Goal: Transaction & Acquisition: Book appointment/travel/reservation

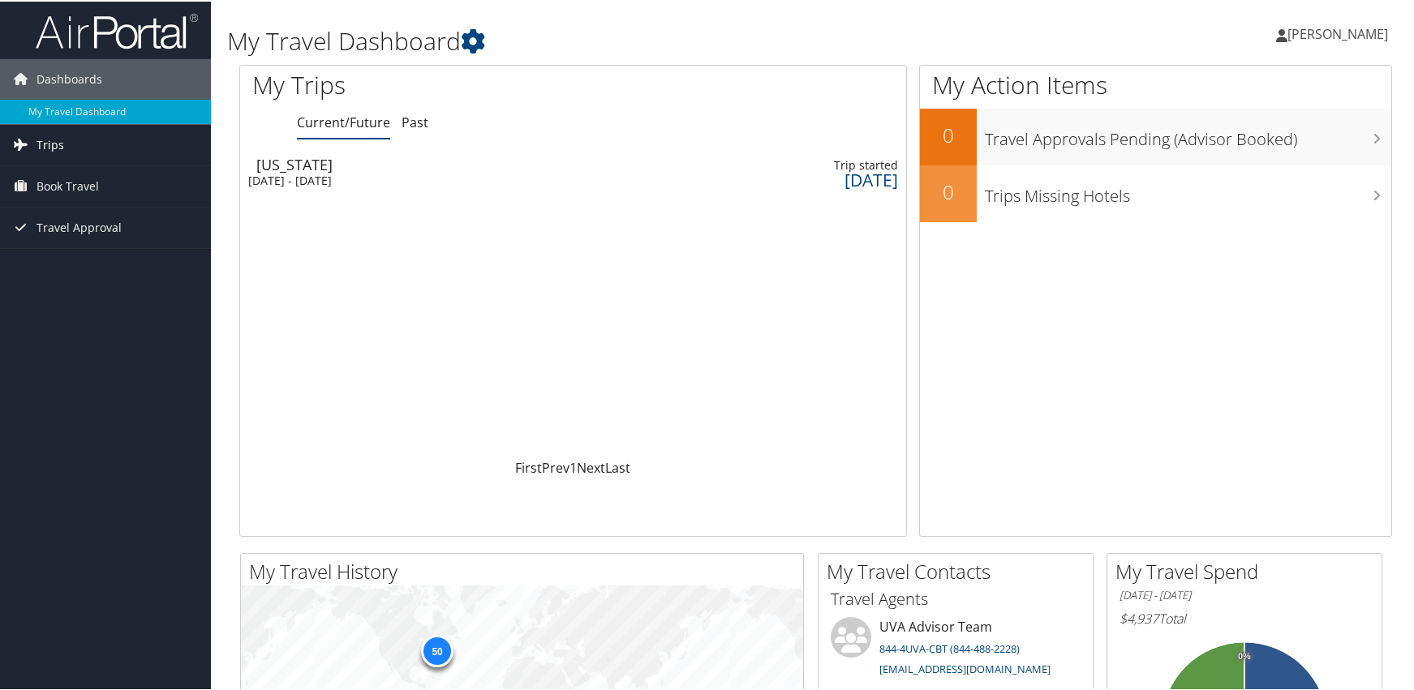
click at [66, 148] on link "Trips" at bounding box center [105, 143] width 211 height 41
click at [71, 256] on span "Book Travel" at bounding box center [68, 258] width 62 height 41
click at [88, 256] on span "Book Travel" at bounding box center [68, 258] width 62 height 41
click at [93, 112] on link "My Travel Dashboard" at bounding box center [105, 110] width 211 height 24
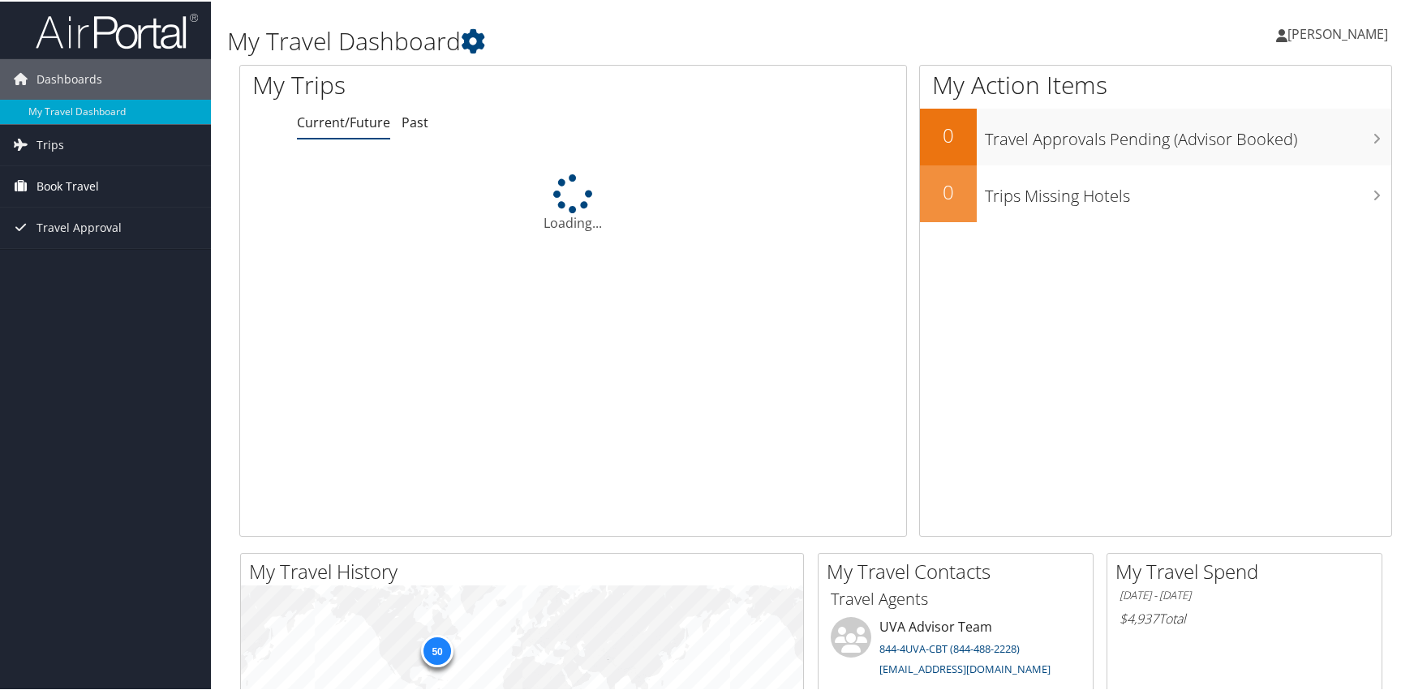
click at [55, 183] on span "Book Travel" at bounding box center [68, 185] width 62 height 41
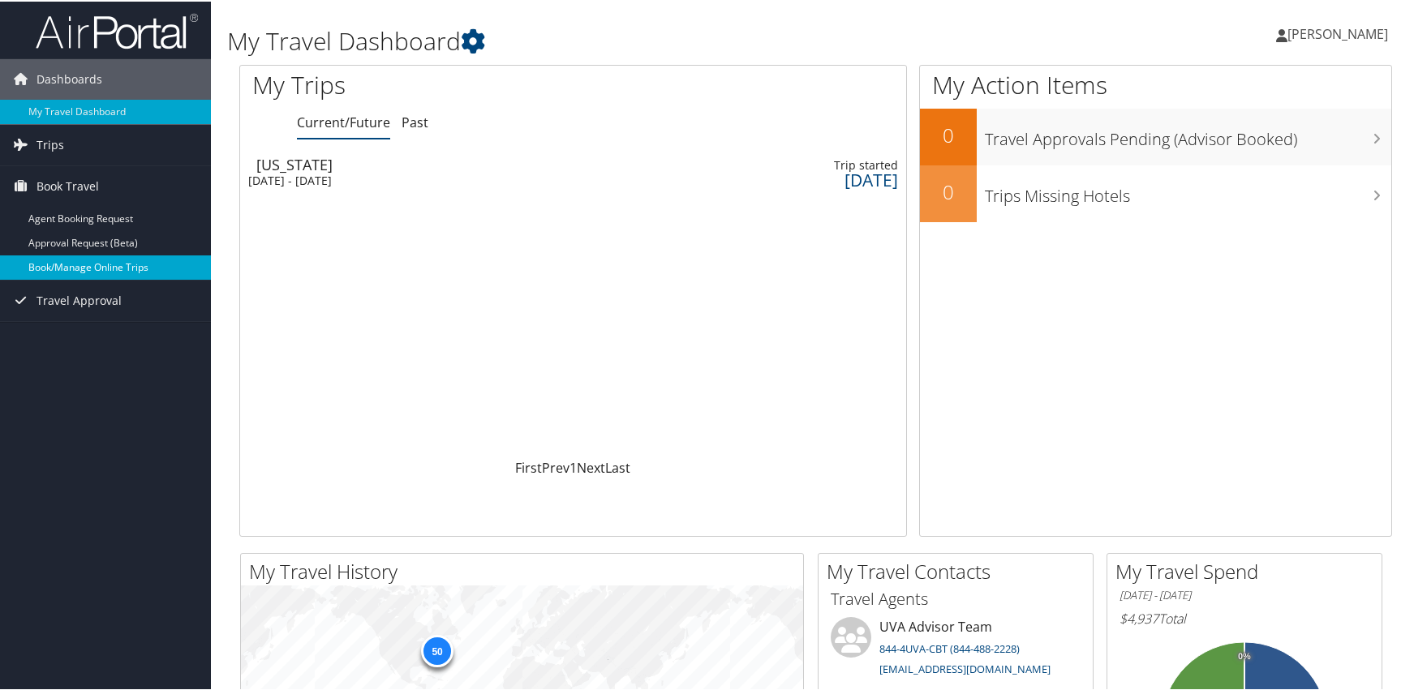
click at [79, 269] on link "Book/Manage Online Trips" at bounding box center [105, 266] width 211 height 24
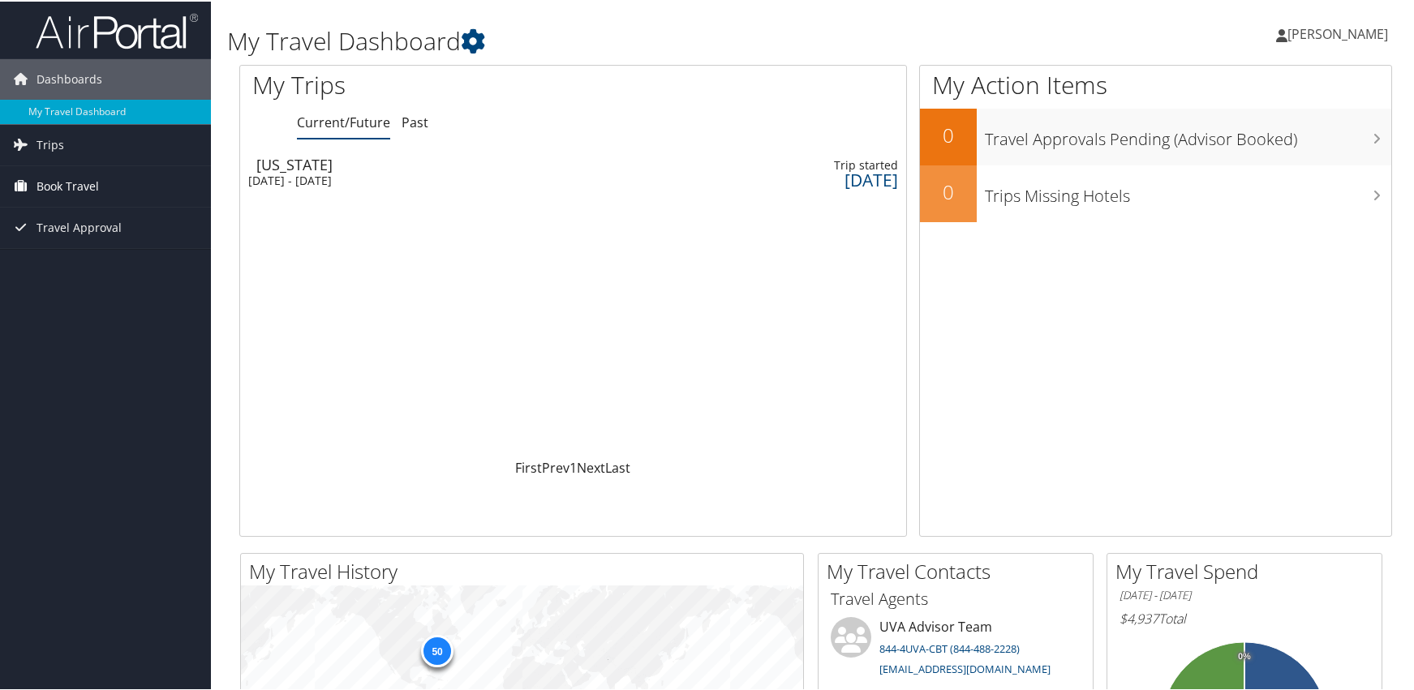
click at [78, 183] on span "Book Travel" at bounding box center [68, 185] width 62 height 41
click at [94, 185] on span "Book Travel" at bounding box center [68, 185] width 62 height 41
click at [84, 184] on span "Book Travel" at bounding box center [68, 185] width 62 height 41
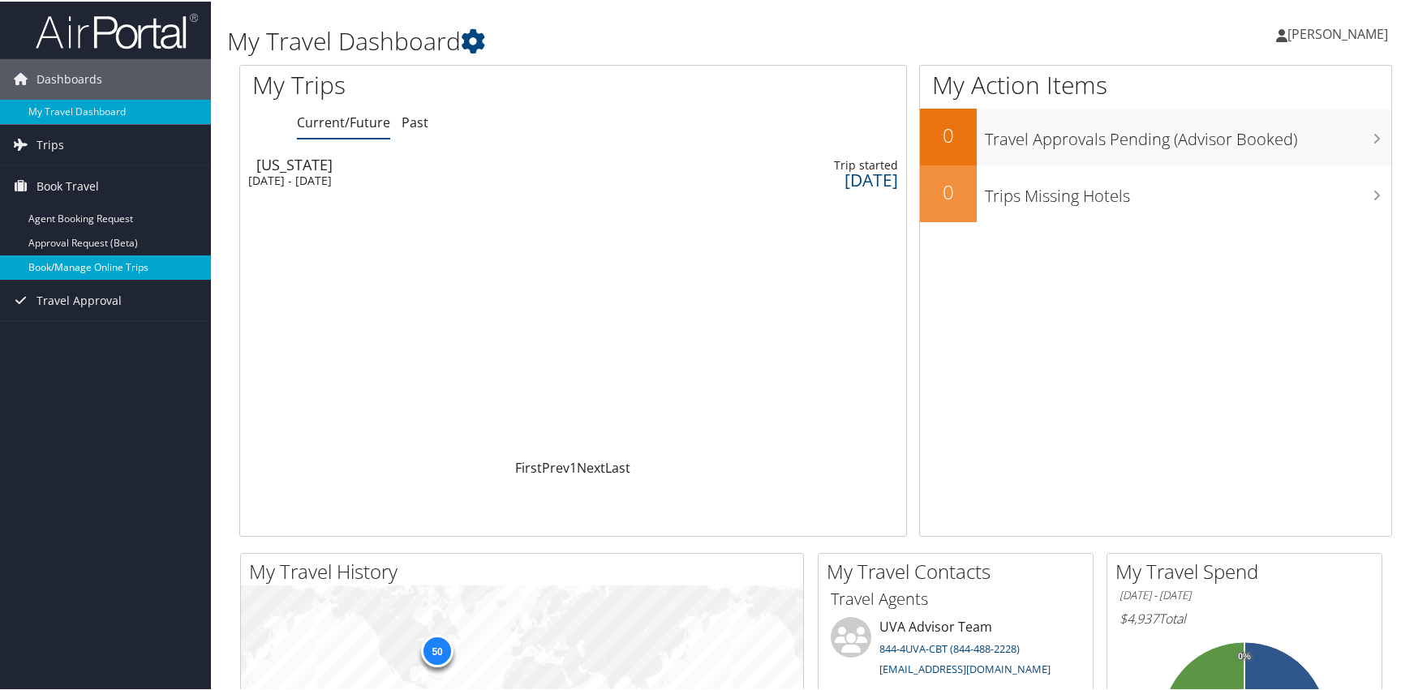
click at [87, 269] on link "Book/Manage Online Trips" at bounding box center [105, 266] width 211 height 24
